Goal: Find specific page/section: Find specific page/section

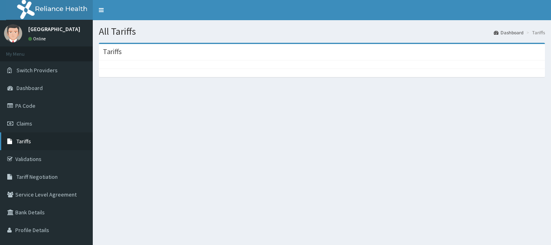
click at [46, 140] on link "Tariffs" at bounding box center [46, 141] width 93 height 18
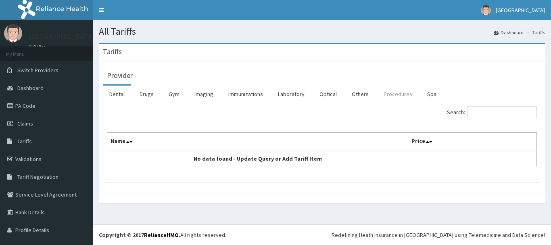
click at [395, 95] on link "Procedures" at bounding box center [398, 94] width 42 height 17
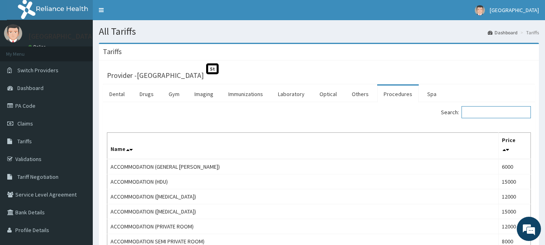
click at [499, 111] on input "Search:" at bounding box center [496, 112] width 69 height 12
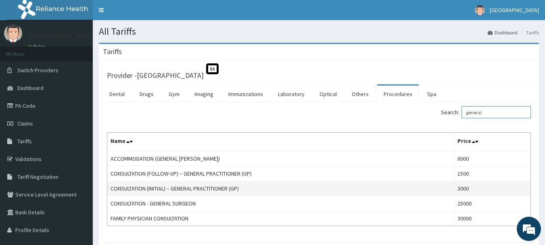
scroll to position [40, 0]
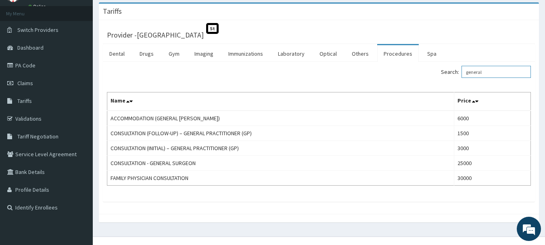
type input "general"
